Goal: Task Accomplishment & Management: Manage account settings

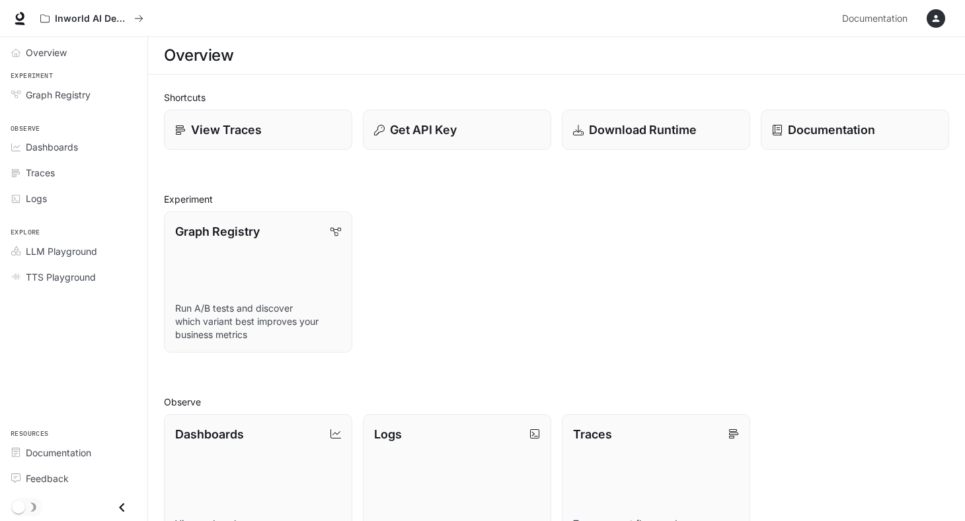
click at [936, 15] on icon "button" at bounding box center [935, 18] width 7 height 7
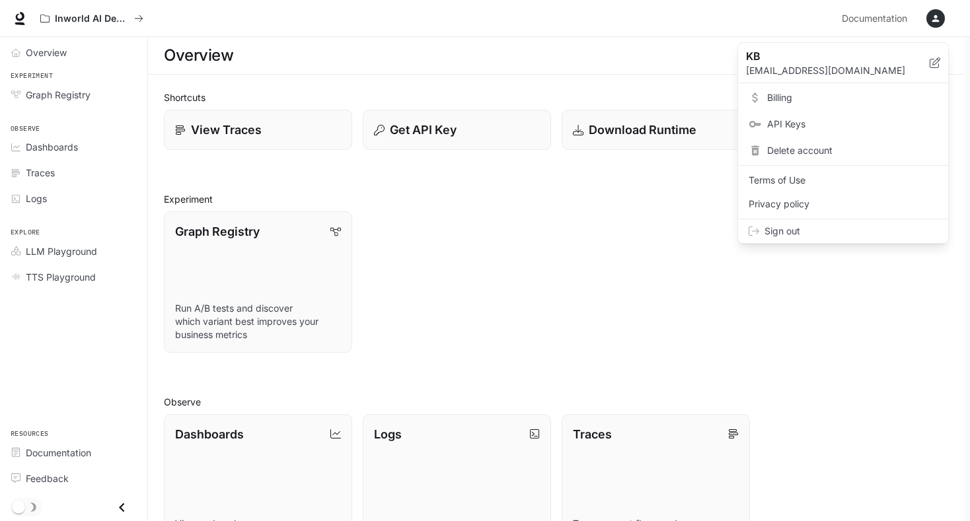
click at [102, 19] on div at bounding box center [485, 260] width 970 height 521
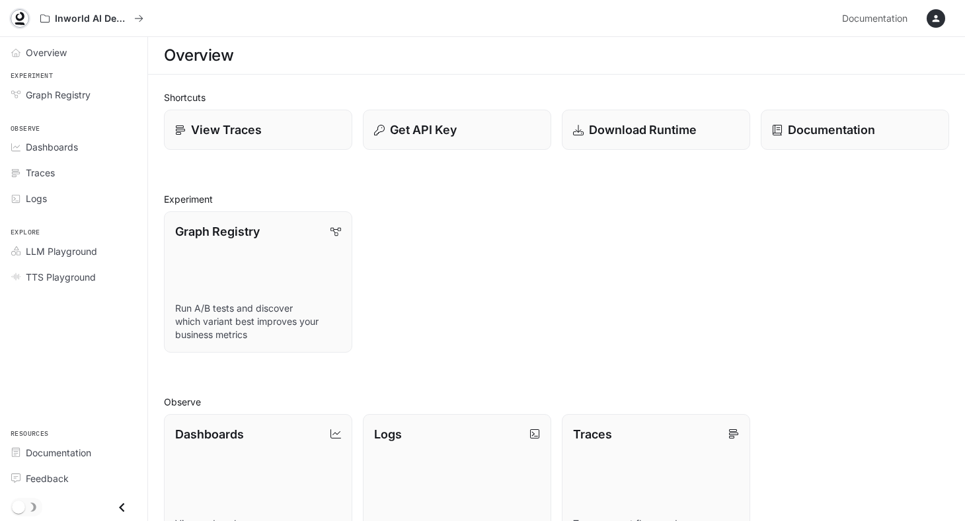
click at [19, 17] on icon at bounding box center [19, 18] width 13 height 13
